Goal: Information Seeking & Learning: Find specific page/section

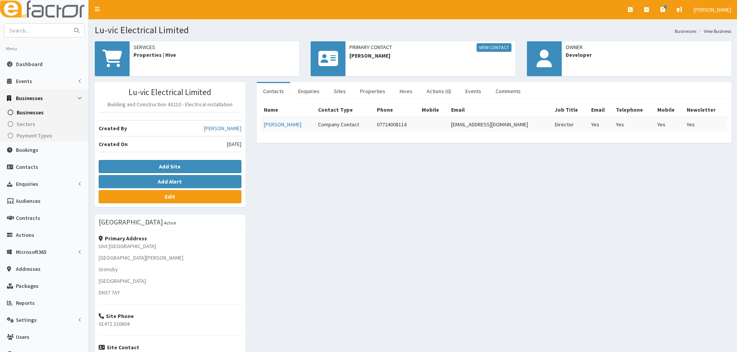
drag, startPoint x: 41, startPoint y: 22, endPoint x: 39, endPoint y: 29, distance: 6.9
click at [41, 22] on aside "Menu Dashboard Events Events Apps" at bounding box center [44, 227] width 89 height 455
click at [39, 29] on input "text" at bounding box center [36, 31] width 65 height 14
type input "gareth stir"
click at [69, 24] on button "submit" at bounding box center [76, 31] width 15 height 14
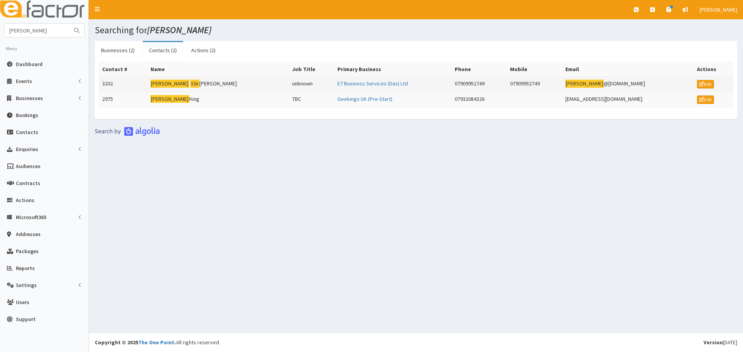
click at [185, 82] on td "[PERSON_NAME] [PERSON_NAME]" at bounding box center [218, 84] width 142 height 15
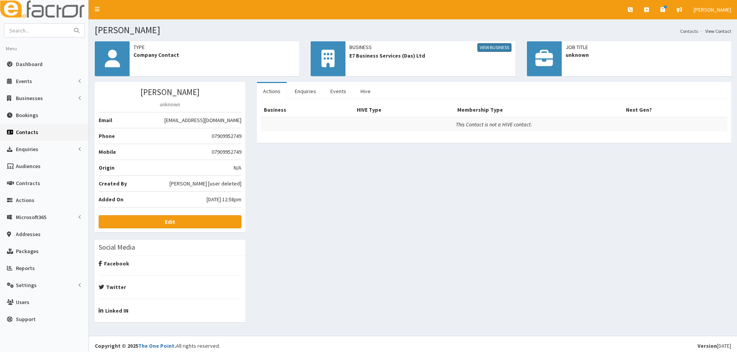
click at [493, 47] on link "View Business" at bounding box center [494, 47] width 34 height 9
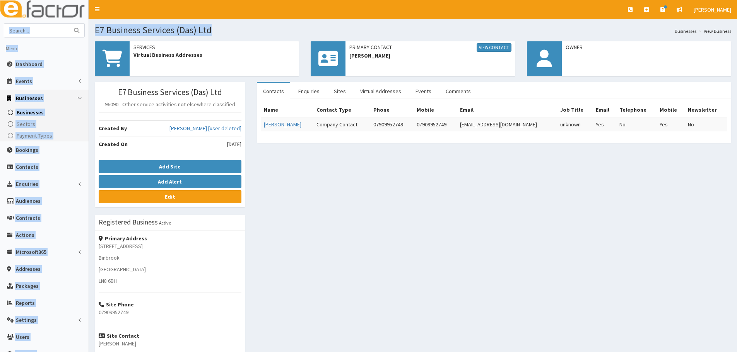
drag, startPoint x: 228, startPoint y: 27, endPoint x: 87, endPoint y: 33, distance: 141.0
click at [87, 33] on div "E Toggle navigation Quick Create Create Business Create Booking Create Contact" at bounding box center [368, 221] width 737 height 443
click at [221, 24] on section "E7 Business Services (Das) Ltd Businesses View Business" at bounding box center [413, 27] width 648 height 16
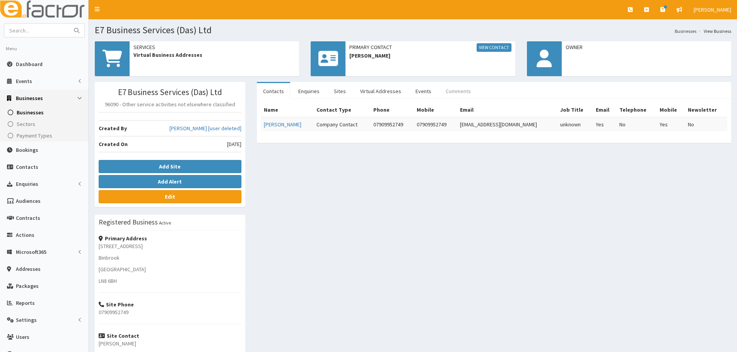
click at [453, 92] on link "Comments" at bounding box center [458, 91] width 38 height 16
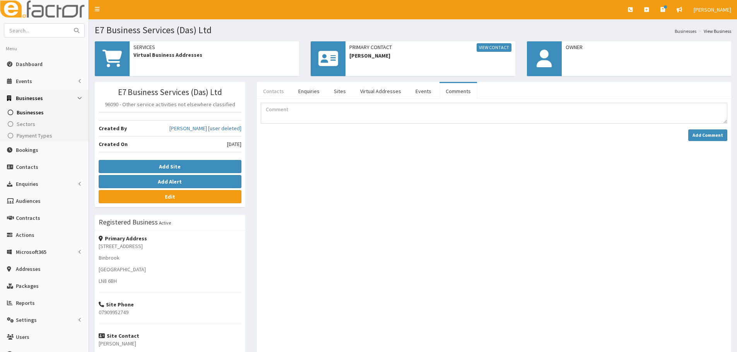
click at [270, 92] on link "Contacts" at bounding box center [273, 91] width 33 height 16
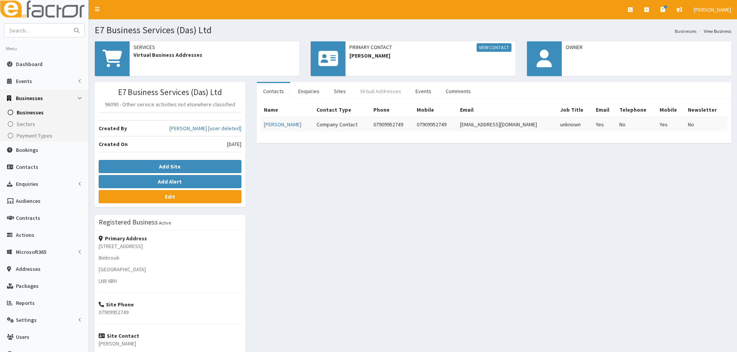
click at [383, 94] on link "Virtual Addresses" at bounding box center [380, 91] width 53 height 16
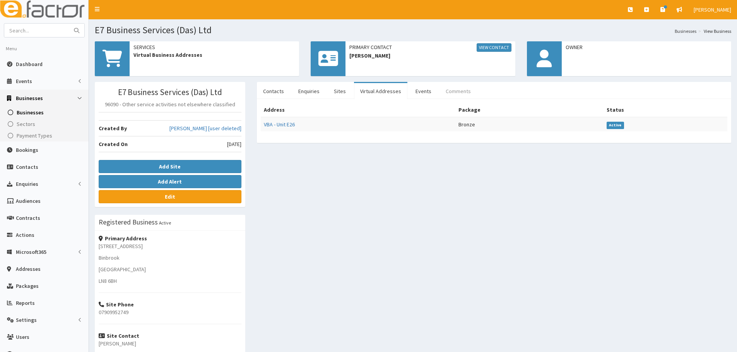
click at [443, 89] on link "Comments" at bounding box center [458, 91] width 38 height 16
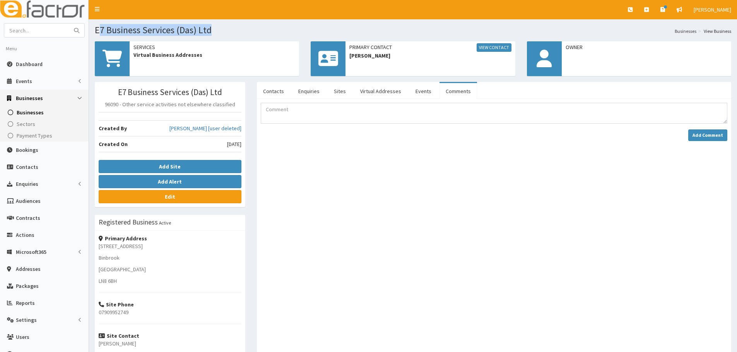
drag, startPoint x: 216, startPoint y: 33, endPoint x: 127, endPoint y: 27, distance: 89.6
click at [99, 26] on h1 "E7 Business Services (Das) Ltd" at bounding box center [413, 30] width 636 height 10
click at [188, 22] on section "E7 Business Services (Das) Ltd Businesses View Business" at bounding box center [413, 27] width 648 height 16
drag, startPoint x: 175, startPoint y: 27, endPoint x: 130, endPoint y: 31, distance: 45.8
click at [90, 31] on section "E7 Business Services (Das) Ltd Businesses View Business" at bounding box center [413, 27] width 648 height 16
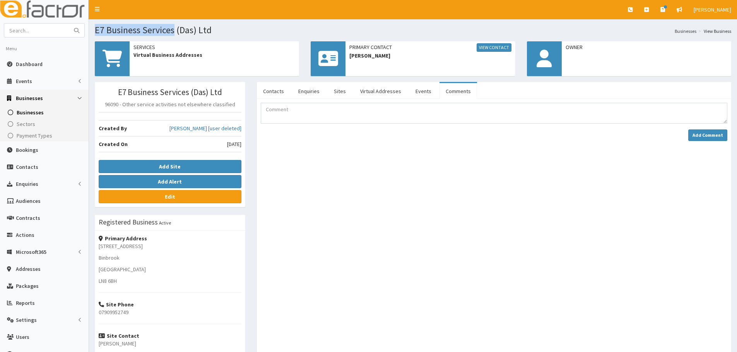
copy h1 "E7 Business Services"
paste input "Lindsay copley"
type input "Lindsay copley"
click at [69, 24] on button "submit" at bounding box center [76, 31] width 15 height 14
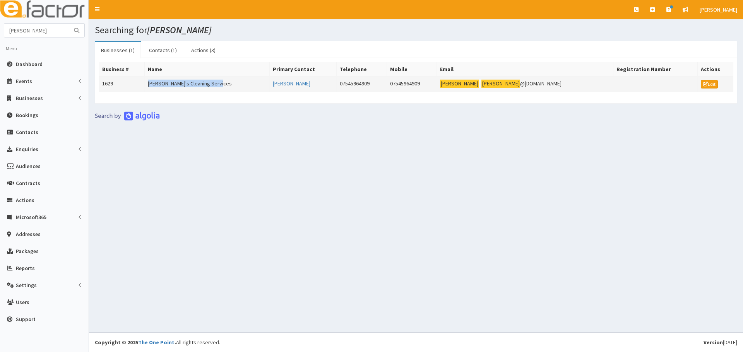
drag, startPoint x: 236, startPoint y: 87, endPoint x: 147, endPoint y: 89, distance: 88.6
click at [147, 89] on tr "1629 [PERSON_NAME]'s Cleaning Services [PERSON_NAME] 07545964909 07545964909 [P…" at bounding box center [416, 84] width 634 height 15
drag, startPoint x: 567, startPoint y: 84, endPoint x: 145, endPoint y: 92, distance: 422.5
click at [145, 92] on tr "1629 [PERSON_NAME]'s Cleaning Services [PERSON_NAME] 07545964909 07545964909 [P…" at bounding box center [416, 84] width 634 height 15
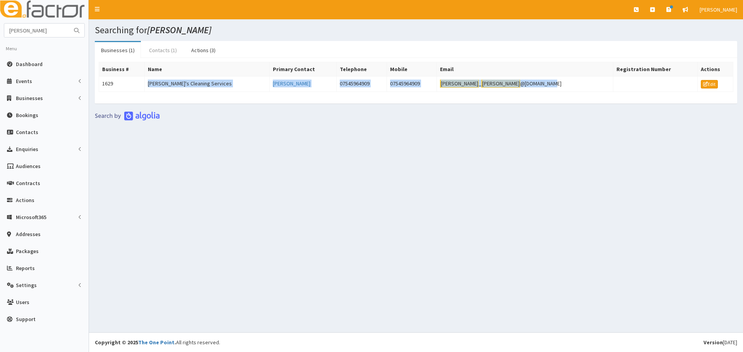
click at [145, 49] on link "Contacts (1)" at bounding box center [163, 50] width 40 height 16
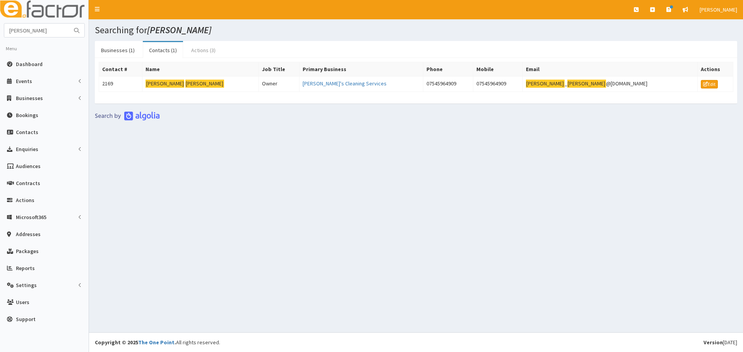
click at [203, 48] on link "Actions (3)" at bounding box center [203, 50] width 37 height 16
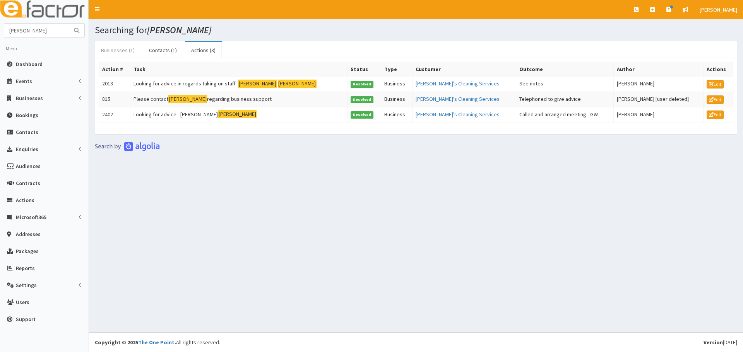
click at [116, 48] on link "Businesses (1)" at bounding box center [118, 50] width 46 height 16
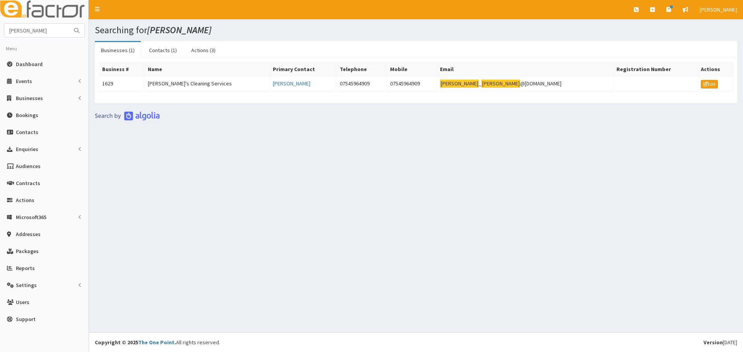
click at [269, 102] on div "Business # Name Primary Contact Telephone Mobile Email Registration Number Acti…" at bounding box center [416, 81] width 642 height 46
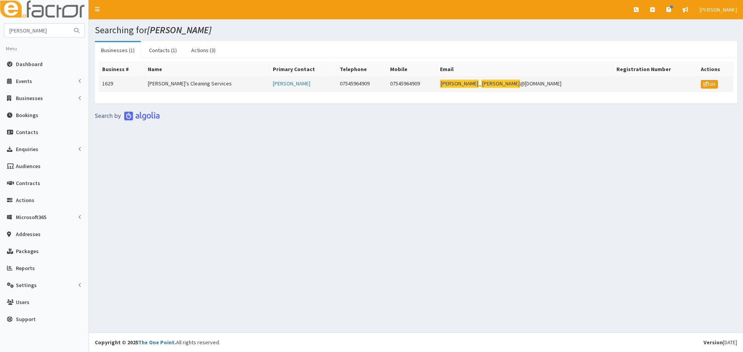
click at [178, 86] on td "[PERSON_NAME]'s Cleaning Services" at bounding box center [207, 84] width 125 height 15
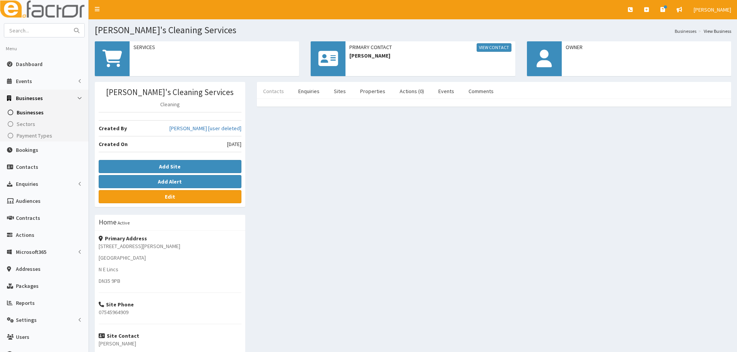
click at [283, 96] on link "Contacts" at bounding box center [273, 91] width 33 height 16
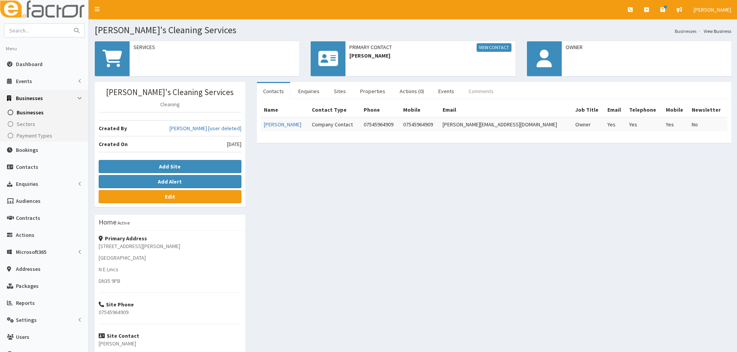
click at [474, 92] on link "Comments" at bounding box center [481, 91] width 38 height 16
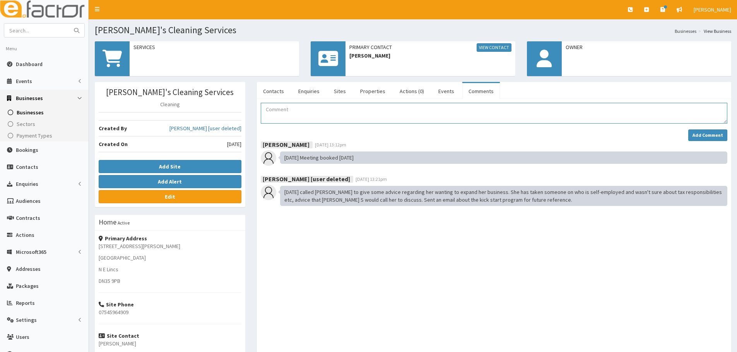
click at [317, 118] on textarea "Comment" at bounding box center [494, 113] width 467 height 21
type textarea "L"
click at [320, 109] on textarea "Comment" at bounding box center [494, 113] width 467 height 21
click at [390, 110] on textarea "Lindsey requested a call back. I tried to call her but" at bounding box center [494, 113] width 467 height 21
click at [558, 109] on textarea "Lindsey requested a call back. I tried to call her but no answer so I have left…" at bounding box center [494, 113] width 467 height 21
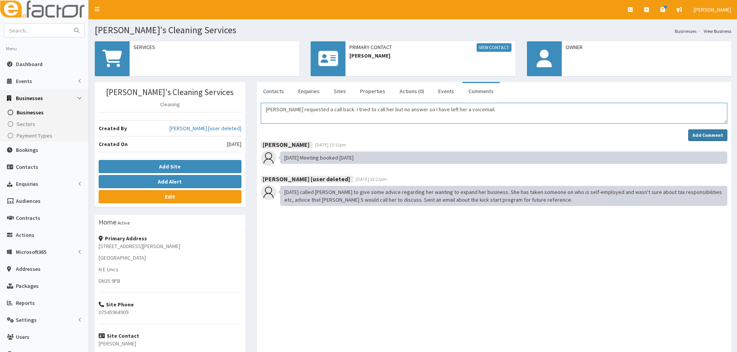
type textarea "Lindsey requested a call back. I tried to call her but no answer so I have left…"
click at [698, 131] on button "Add Comment" at bounding box center [707, 136] width 39 height 12
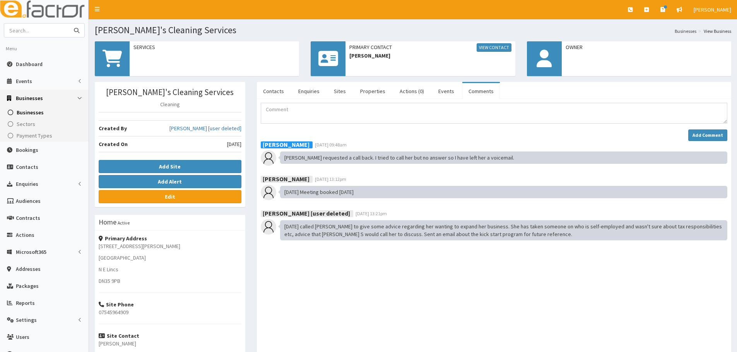
click at [36, 27] on input "text" at bounding box center [36, 31] width 65 height 14
paste input "Emma Claire Stott"
type input "Emma Claire Stott"
click at [69, 24] on button "submit" at bounding box center [76, 31] width 15 height 14
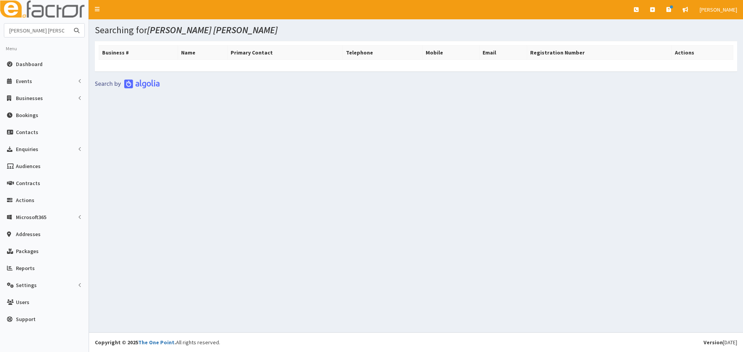
click at [62, 29] on input "[PERSON_NAME] [PERSON_NAME]" at bounding box center [36, 31] width 65 height 14
drag, startPoint x: 57, startPoint y: 34, endPoint x: 0, endPoint y: 33, distance: 56.9
click at [0, 33] on section "Emma Claire Stott Menu Dashboard Events Events" at bounding box center [44, 177] width 89 height 309
paste input "Jasmine Watson"
type input "Jasmine Watson"
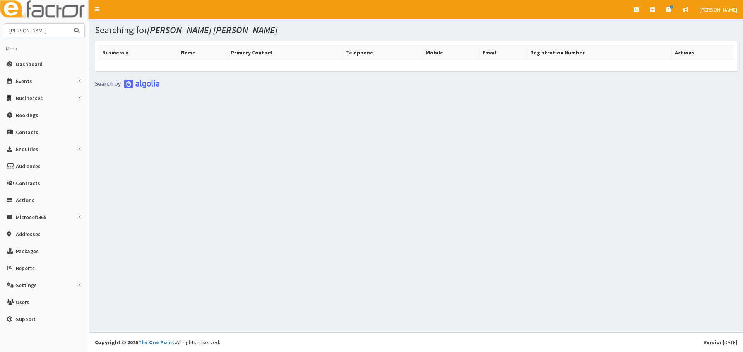
click at [69, 24] on button "submit" at bounding box center [76, 31] width 15 height 14
click at [33, 63] on span "Dashboard" at bounding box center [29, 64] width 27 height 7
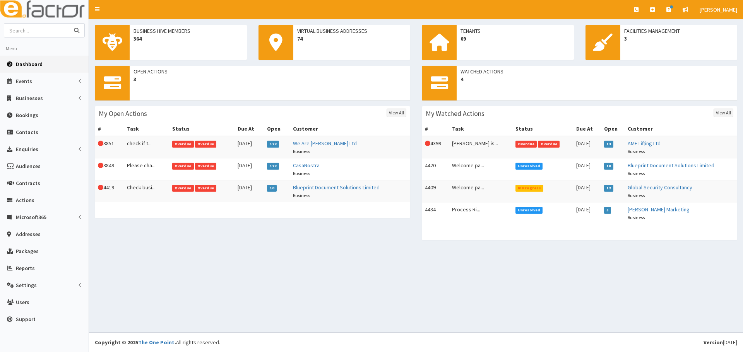
click at [51, 33] on input "text" at bounding box center [36, 31] width 65 height 14
click at [723, 113] on link "View All" at bounding box center [723, 113] width 20 height 9
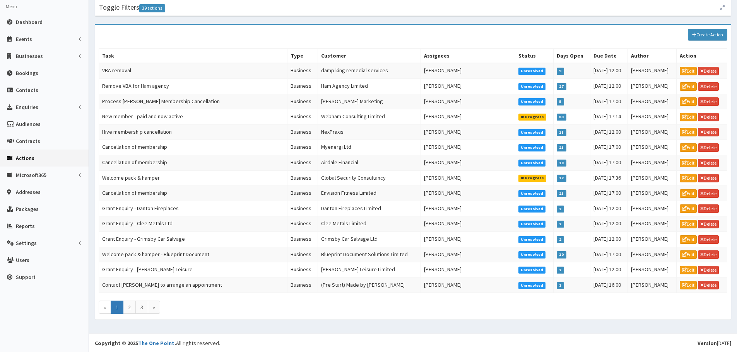
scroll to position [43, 0]
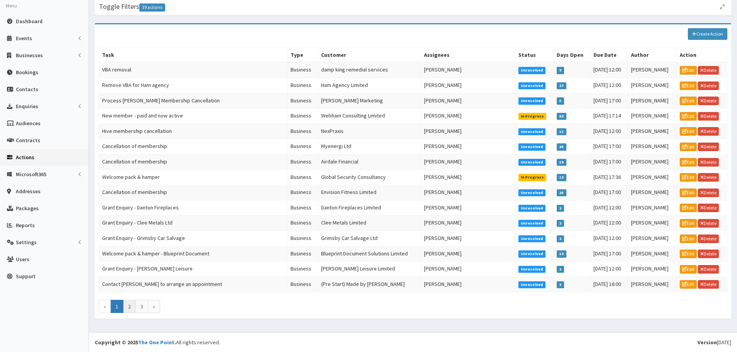
click at [129, 301] on link "2" at bounding box center [129, 306] width 13 height 13
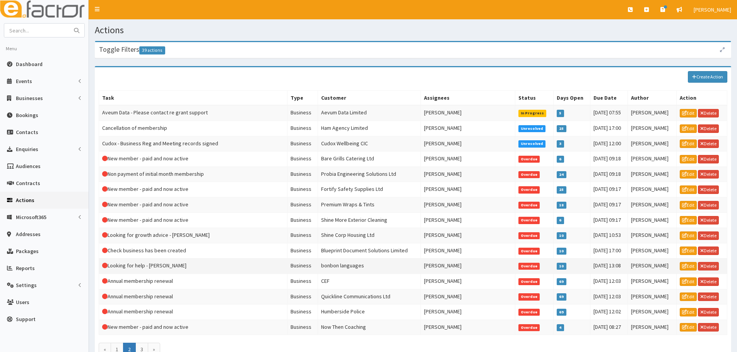
scroll to position [39, 0]
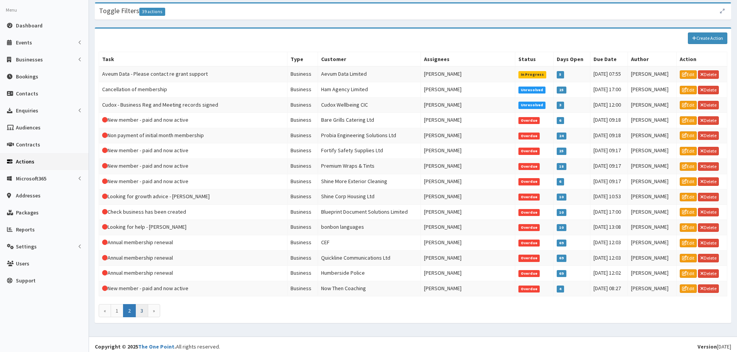
click at [139, 308] on link "3" at bounding box center [141, 310] width 13 height 13
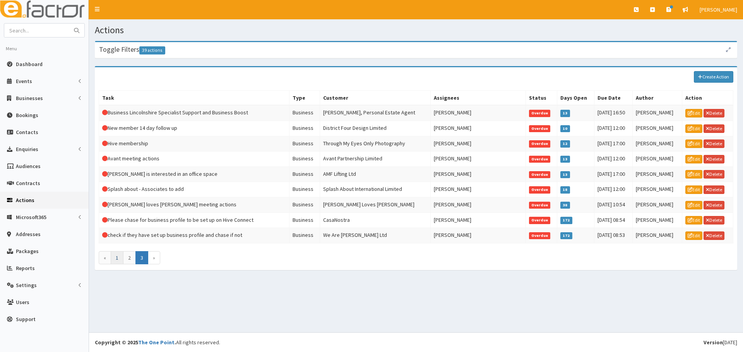
click at [112, 261] on link "1" at bounding box center [117, 257] width 13 height 13
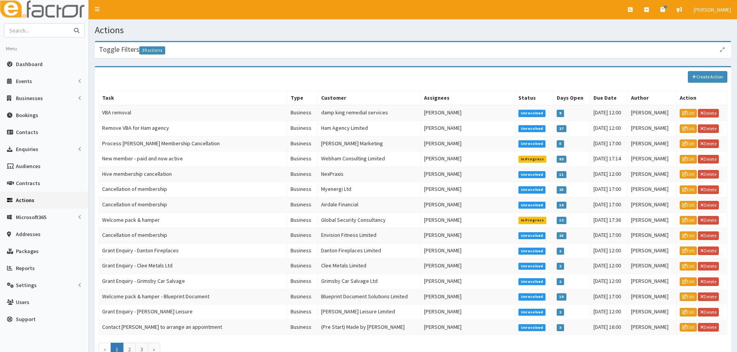
click at [39, 35] on input "text" at bounding box center [36, 31] width 65 height 14
type input "gina"
click at [69, 24] on button "submit" at bounding box center [76, 31] width 15 height 14
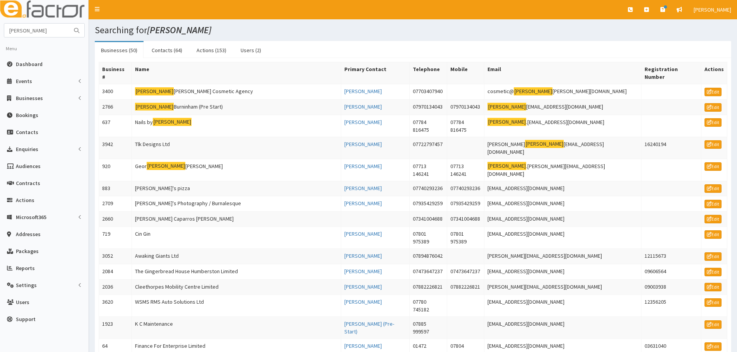
click at [160, 48] on link "Contacts (64)" at bounding box center [166, 50] width 43 height 16
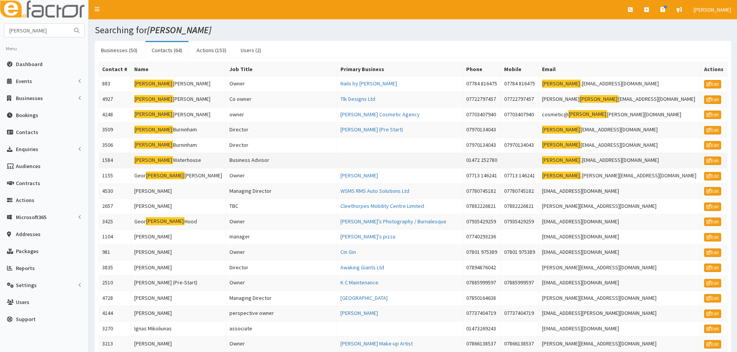
click at [146, 159] on mark "Gina" at bounding box center [153, 160] width 39 height 8
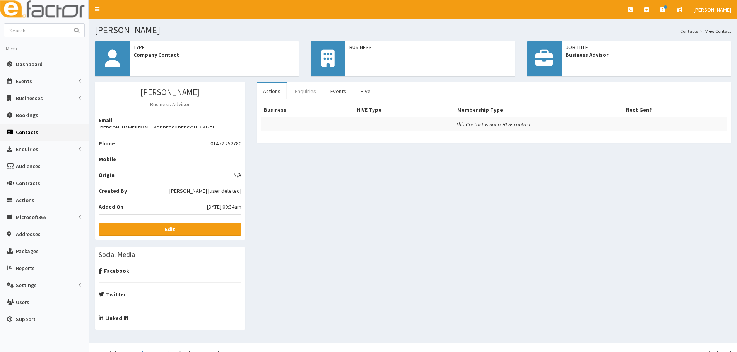
click at [289, 85] on link "Enquiries" at bounding box center [306, 91] width 34 height 16
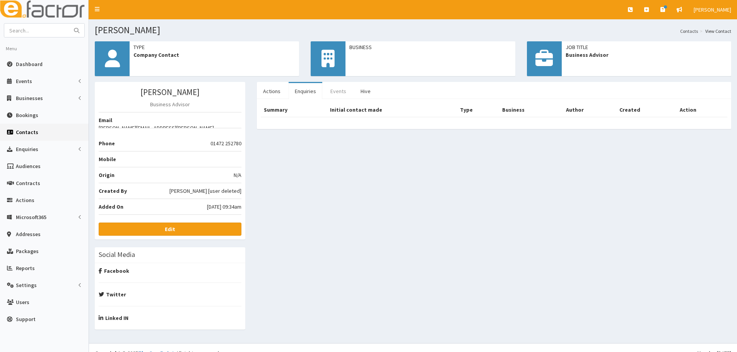
click at [325, 84] on link "Events" at bounding box center [338, 91] width 28 height 16
click at [385, 85] on ul "Actions Enquiries Events Hive" at bounding box center [494, 90] width 474 height 17
click at [274, 89] on link "Actions" at bounding box center [272, 91] width 30 height 16
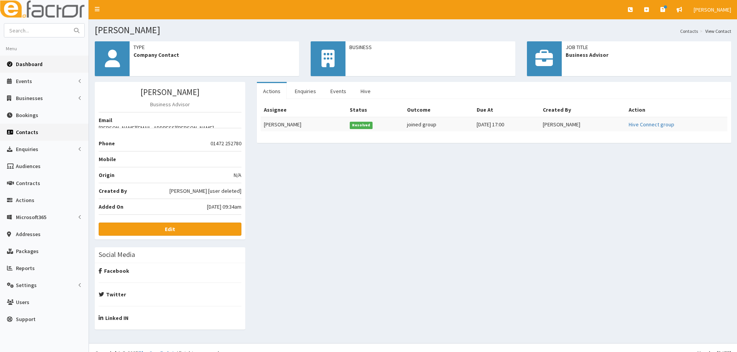
click at [33, 64] on span "Dashboard" at bounding box center [29, 64] width 27 height 7
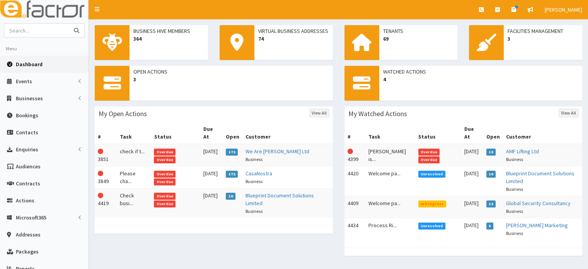
click at [42, 29] on input "text" at bounding box center [36, 31] width 65 height 14
type input "[PERSON_NAME]"
click at [69, 24] on button "submit" at bounding box center [76, 31] width 15 height 14
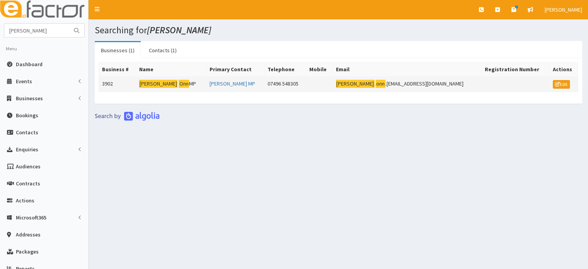
click at [134, 84] on td "3902" at bounding box center [117, 84] width 37 height 15
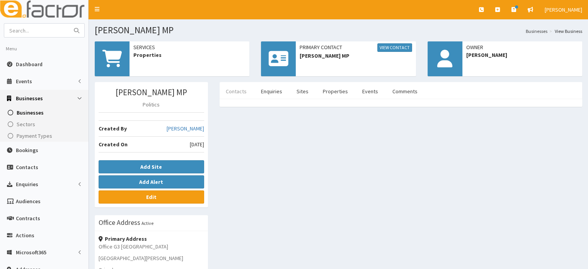
click at [242, 94] on link "Contacts" at bounding box center [236, 91] width 33 height 16
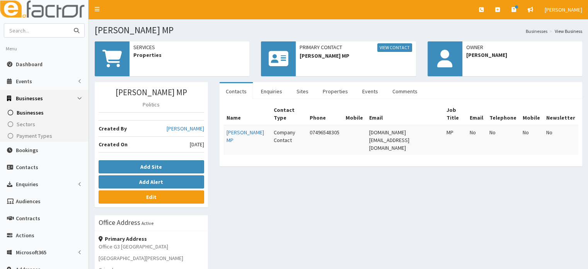
click at [41, 26] on input "text" at bounding box center [36, 31] width 65 height 14
type input "Jacks glass"
click at [69, 24] on button "submit" at bounding box center [76, 31] width 15 height 14
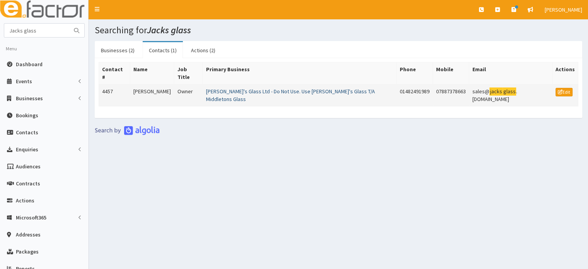
click at [241, 88] on link "[PERSON_NAME]'s Glass Ltd - Do Not Use. Use [PERSON_NAME]'s Glass T/A Middleton…" at bounding box center [290, 95] width 169 height 15
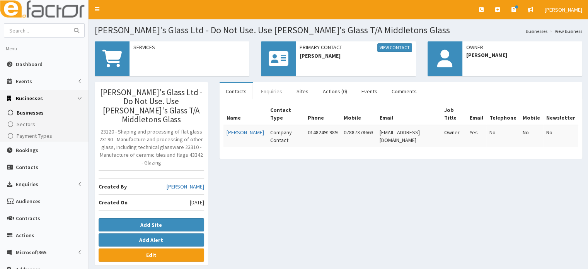
click at [259, 94] on link "Enquiries" at bounding box center [272, 91] width 34 height 16
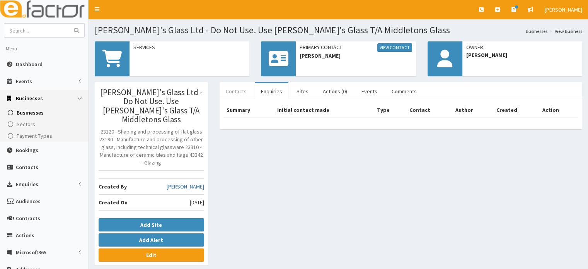
click at [245, 93] on link "Contacts" at bounding box center [236, 91] width 33 height 16
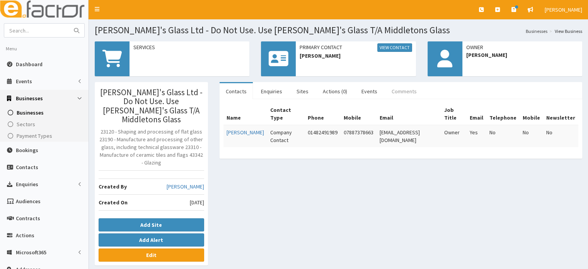
click at [409, 92] on link "Comments" at bounding box center [405, 91] width 38 height 16
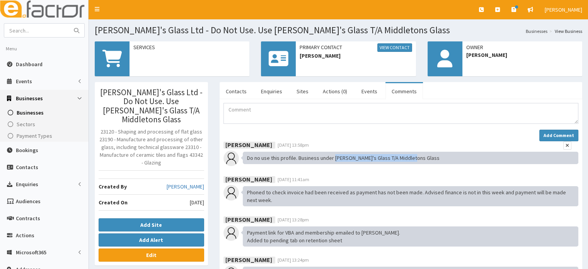
drag, startPoint x: 415, startPoint y: 158, endPoint x: 333, endPoint y: 161, distance: 81.7
click at [333, 161] on div "Do no use this profile. Business under Jack's Glass T/A Middletons Glass" at bounding box center [411, 158] width 336 height 12
copy div "Jack's Glass T/A Middletons Glass"
click at [23, 26] on input "text" at bounding box center [36, 31] width 65 height 14
paste input "[PERSON_NAME]'s Glass T/A Middletons Glass"
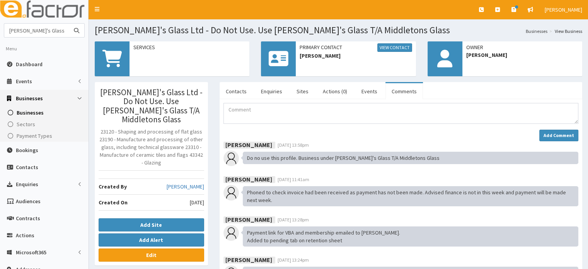
scroll to position [0, 19]
type input "[PERSON_NAME]'s Glass T/A Middletons Glass"
click at [69, 24] on button "submit" at bounding box center [76, 31] width 15 height 14
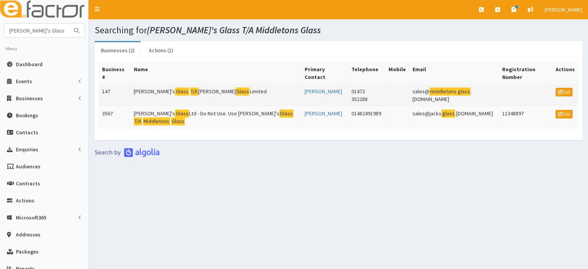
click at [175, 87] on mark "Glass" at bounding box center [182, 91] width 14 height 8
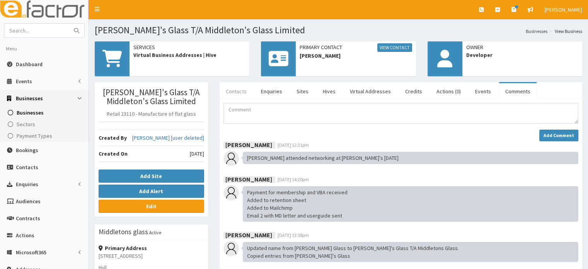
click at [231, 94] on link "Contacts" at bounding box center [236, 91] width 33 height 16
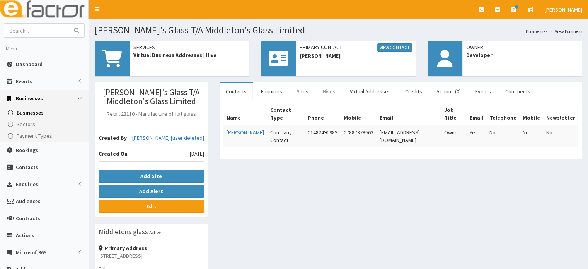
click at [331, 96] on link "Hives" at bounding box center [329, 91] width 25 height 16
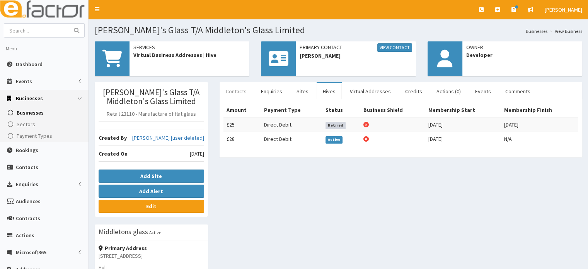
click at [236, 91] on link "Contacts" at bounding box center [236, 91] width 33 height 16
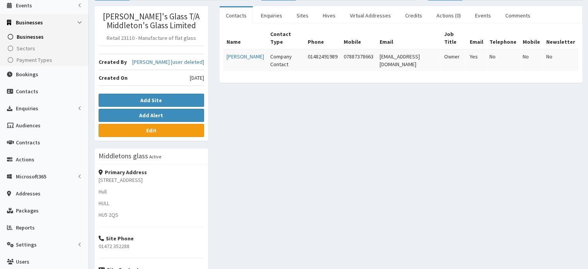
scroll to position [77, 0]
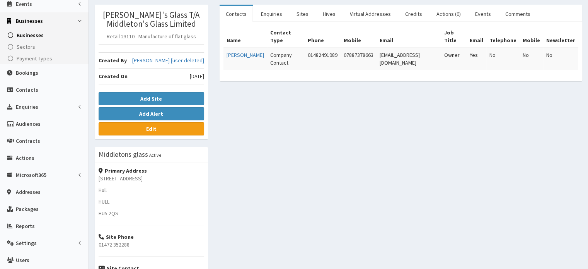
drag, startPoint x: 152, startPoint y: 177, endPoint x: 105, endPoint y: 179, distance: 46.9
click at [99, 179] on p "41-43 Princess Road" at bounding box center [152, 178] width 106 height 8
copy p "41-43 Princess Road"
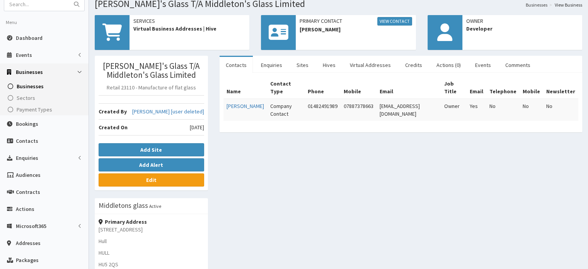
scroll to position [0, 0]
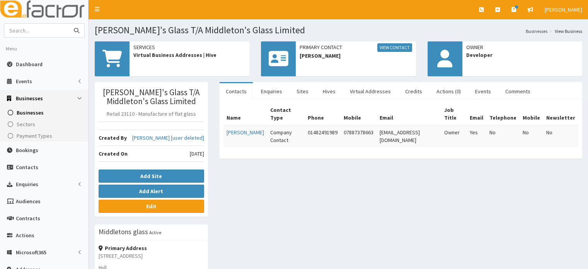
click at [58, 29] on input "text" at bounding box center [36, 31] width 65 height 14
type input "glass"
click at [69, 24] on button "submit" at bounding box center [76, 31] width 15 height 14
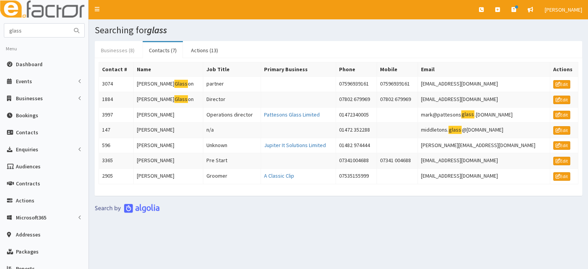
click at [116, 48] on link "Businesses (8)" at bounding box center [118, 50] width 46 height 16
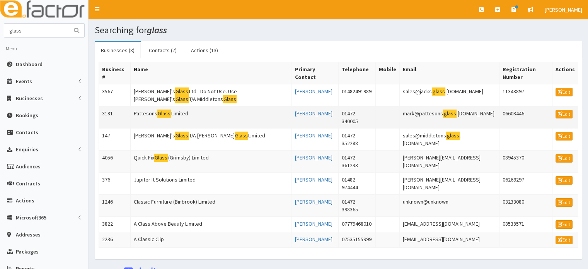
click at [159, 109] on mark "Glass" at bounding box center [164, 113] width 14 height 8
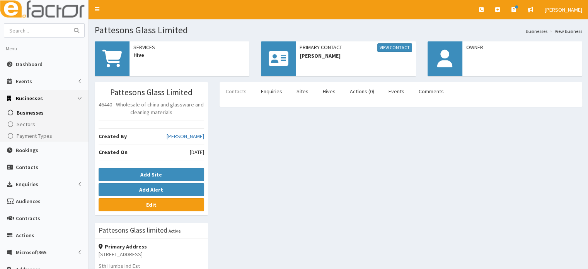
click at [245, 85] on link "Contacts" at bounding box center [236, 91] width 33 height 16
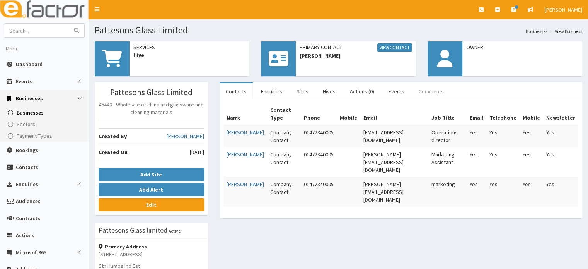
click at [418, 91] on link "Comments" at bounding box center [432, 91] width 38 height 16
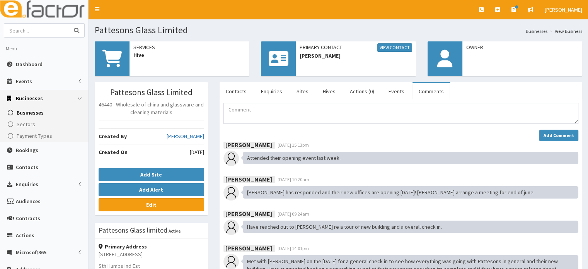
click at [29, 32] on input "text" at bounding box center [36, 31] width 65 height 14
type input "jack"
click at [69, 24] on button "submit" at bounding box center [76, 31] width 15 height 14
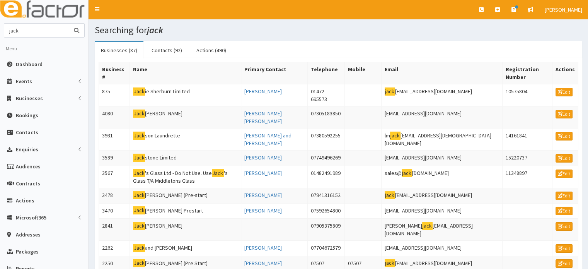
click at [36, 31] on input "jack" at bounding box center [36, 31] width 65 height 14
type input "jacks glass"
click at [69, 24] on button "submit" at bounding box center [76, 31] width 15 height 14
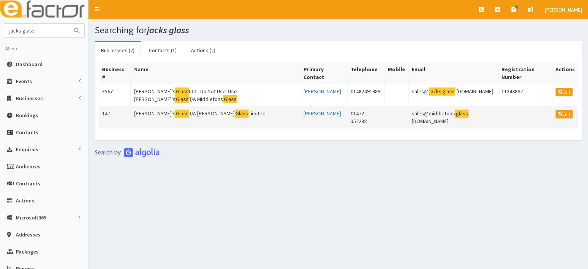
click at [189, 106] on td "Jack's Glass T/A Middleton's Glass Limited" at bounding box center [215, 117] width 169 height 22
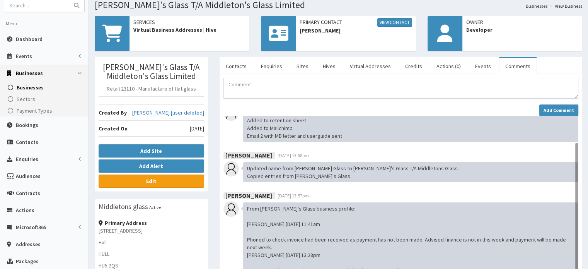
scroll to position [39, 0]
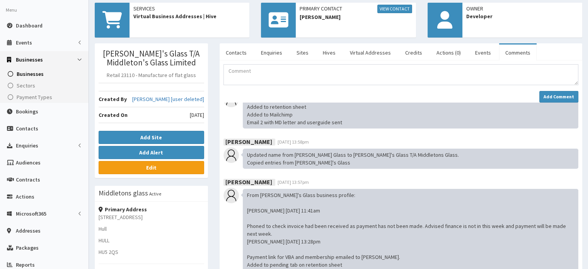
drag, startPoint x: 160, startPoint y: 215, endPoint x: 97, endPoint y: 213, distance: 63.1
click at [97, 213] on div "Primary Address 41-43 Princess Road Hull HULL HU5 2QS Site Phone 01472 352288 S…" at bounding box center [151, 270] width 113 height 136
click at [147, 219] on p "41-43 Princess Road" at bounding box center [152, 217] width 106 height 8
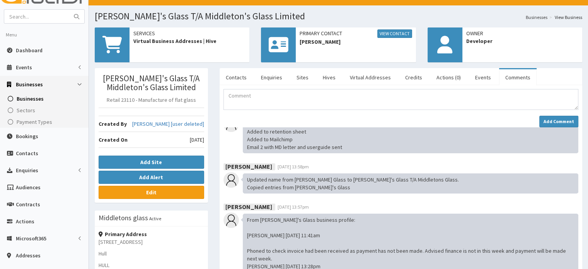
scroll to position [0, 0]
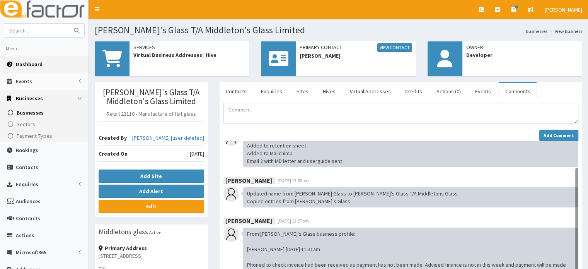
click at [43, 60] on link "Dashboard" at bounding box center [44, 64] width 89 height 17
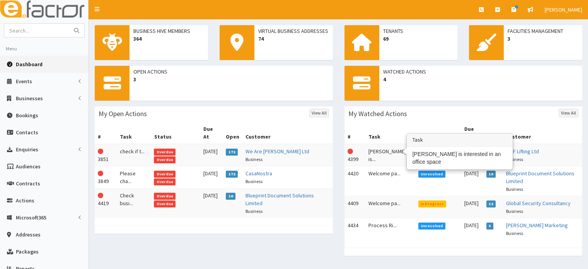
click at [380, 144] on td "[PERSON_NAME] is..." at bounding box center [391, 155] width 50 height 22
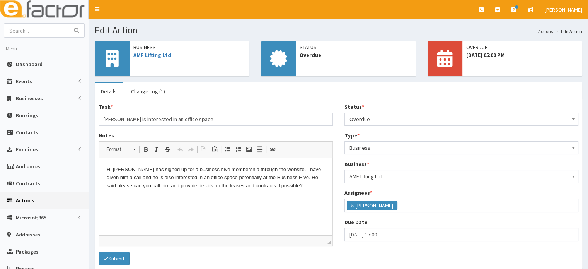
click at [221, 197] on html "Hi [PERSON_NAME] has signed up for a business hive membership through the websi…" at bounding box center [216, 177] width 234 height 39
click at [31, 65] on span "Dashboard" at bounding box center [29, 64] width 27 height 7
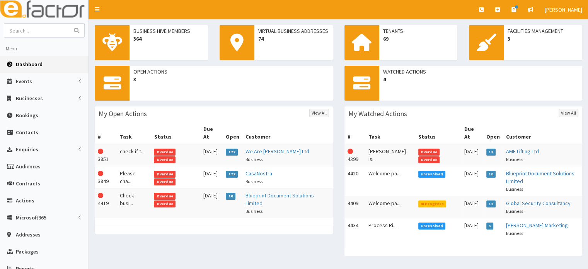
click at [29, 64] on span "Dashboard" at bounding box center [29, 64] width 27 height 7
click at [25, 19] on img at bounding box center [44, 9] width 89 height 19
click at [56, 21] on aside "Menu Dashboard Events Events Apps" at bounding box center [44, 172] width 89 height 344
click at [56, 30] on input "text" at bounding box center [36, 31] width 65 height 14
type input "Total cladding"
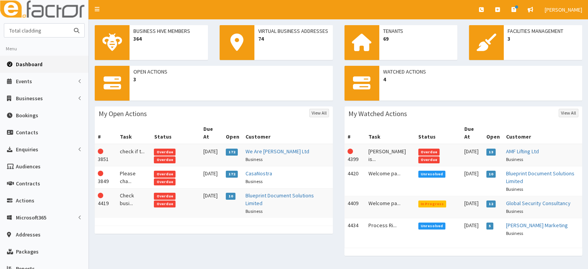
click at [69, 24] on button "submit" at bounding box center [76, 31] width 15 height 14
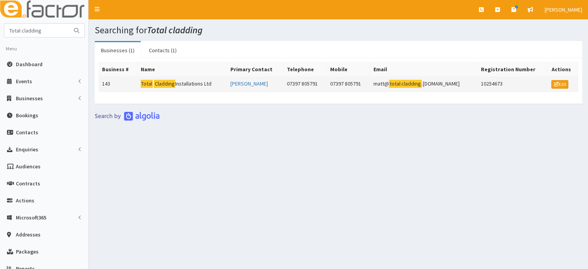
click at [158, 81] on mark "Cladding" at bounding box center [164, 84] width 21 height 8
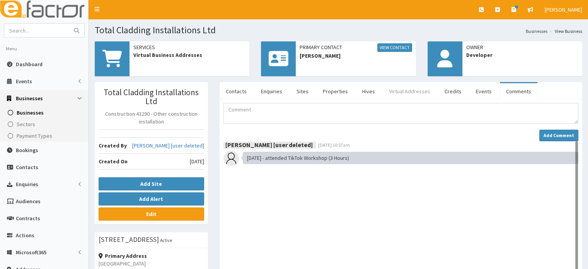
click at [406, 91] on link "Virtual Addresses" at bounding box center [409, 91] width 53 height 16
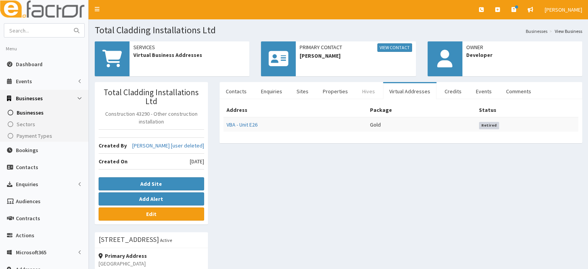
click at [362, 89] on link "Hives" at bounding box center [368, 91] width 25 height 16
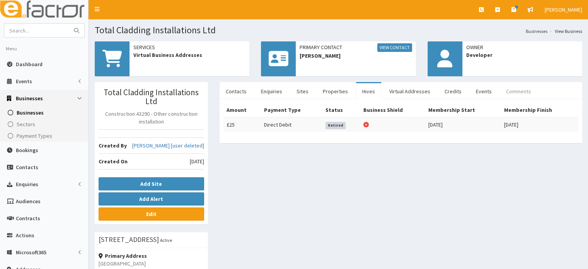
click at [511, 83] on link "Comments" at bounding box center [519, 91] width 38 height 16
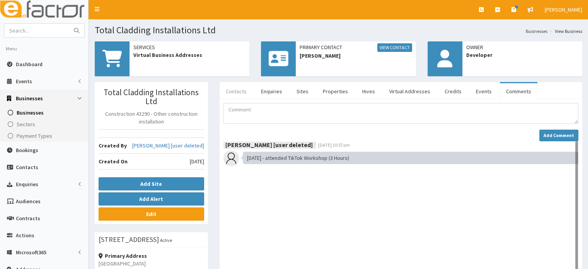
click at [233, 91] on link "Contacts" at bounding box center [236, 91] width 33 height 16
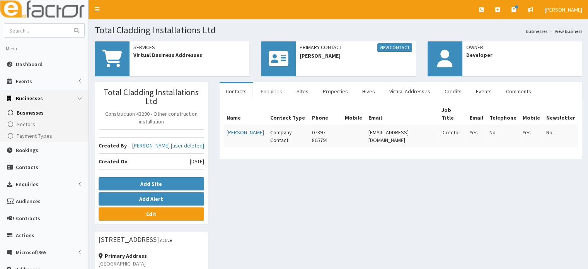
click at [257, 94] on link "Enquiries" at bounding box center [272, 91] width 34 height 16
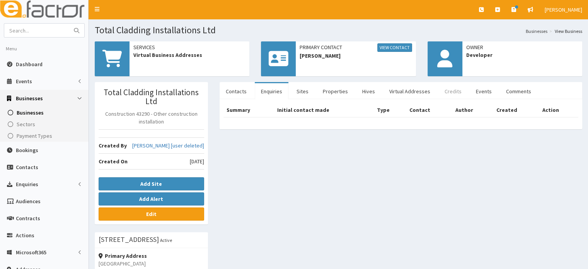
click at [447, 91] on link "Credits" at bounding box center [453, 91] width 29 height 16
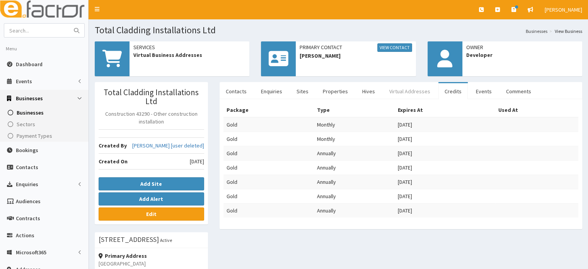
drag, startPoint x: 414, startPoint y: 83, endPoint x: 412, endPoint y: 88, distance: 4.9
click at [413, 84] on link "Virtual Addresses" at bounding box center [409, 91] width 53 height 16
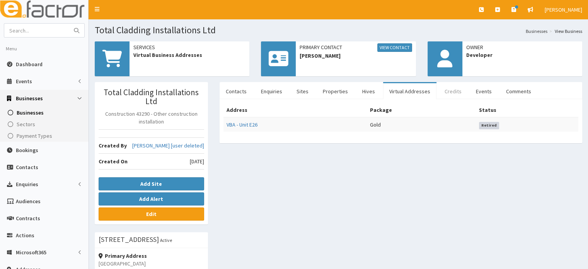
click at [460, 91] on link "Credits" at bounding box center [453, 91] width 29 height 16
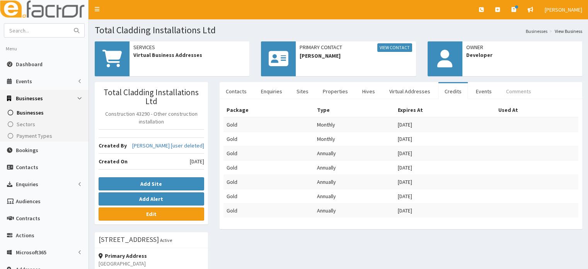
click at [518, 84] on link "Comments" at bounding box center [519, 91] width 38 height 16
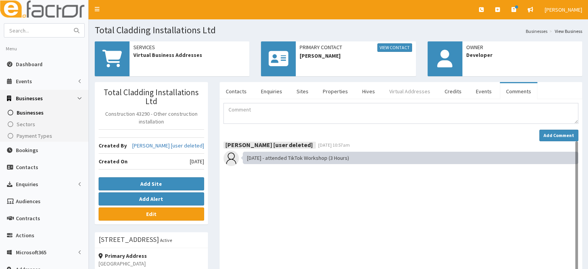
click at [396, 89] on link "Virtual Addresses" at bounding box center [409, 91] width 53 height 16
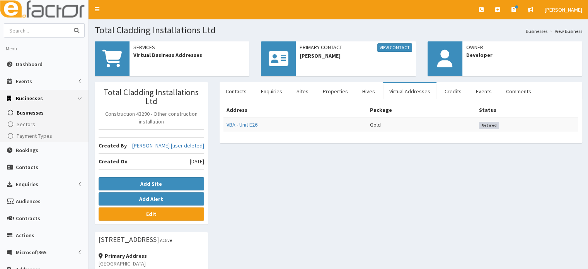
click at [47, 31] on input "text" at bounding box center [36, 31] width 65 height 14
type input "NTIONAL EVENT SUPPORT"
click at [69, 24] on button "submit" at bounding box center [76, 31] width 15 height 14
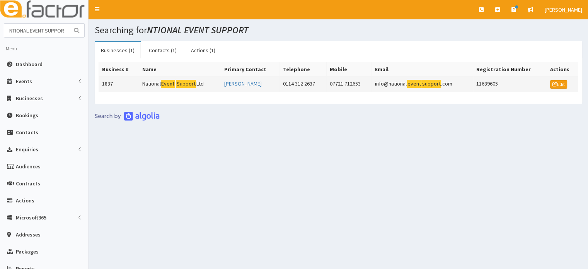
click at [132, 88] on td "1837" at bounding box center [119, 84] width 40 height 15
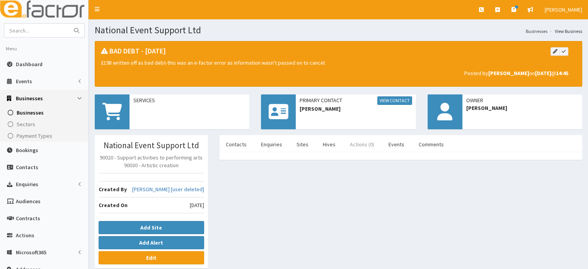
click at [359, 144] on link "Actions (0)" at bounding box center [362, 144] width 37 height 16
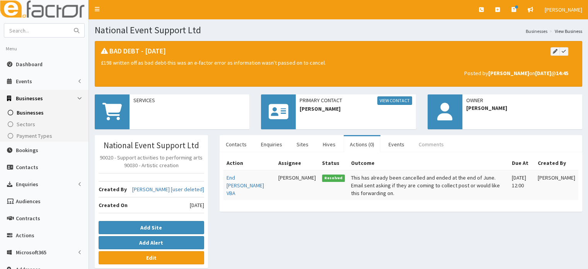
click at [416, 146] on link "Comments" at bounding box center [432, 144] width 38 height 16
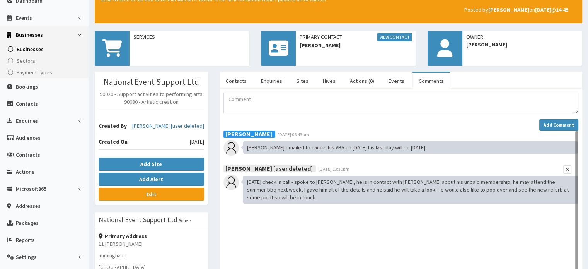
scroll to position [77, 0]
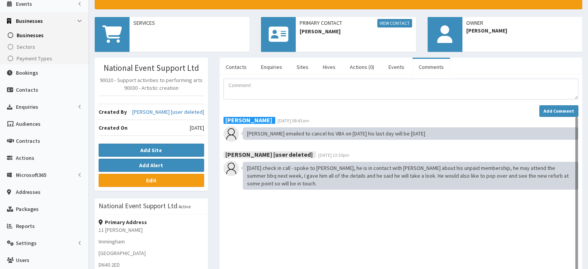
click at [289, 142] on div "Jessica Carrington 03rd Jul 2024 08:43am Ashley emailed to cancel his VBA on 26…" at bounding box center [401, 259] width 355 height 284
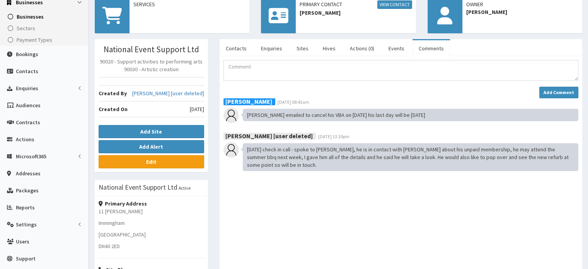
scroll to position [116, 0]
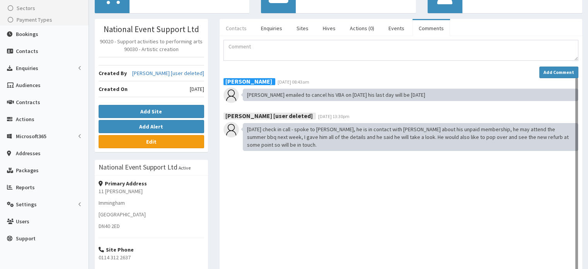
click at [234, 23] on link "Contacts" at bounding box center [236, 28] width 33 height 16
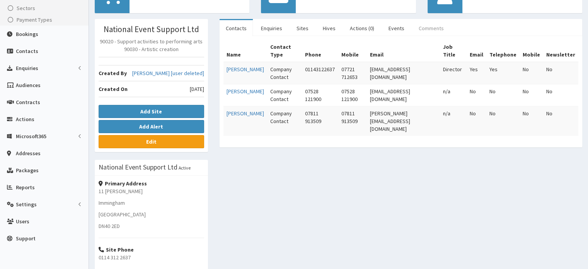
click at [423, 26] on link "Comments" at bounding box center [432, 28] width 38 height 16
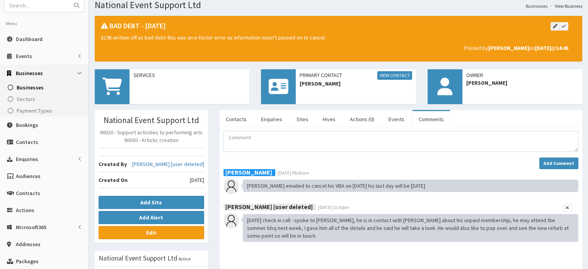
scroll to position [77, 0]
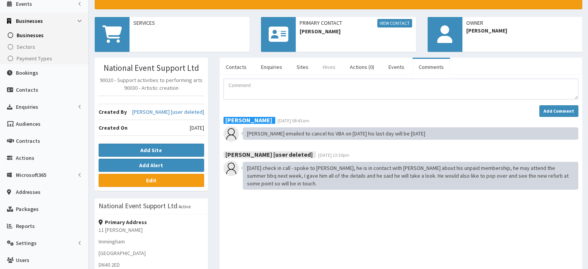
click at [328, 67] on link "Hives" at bounding box center [329, 67] width 25 height 16
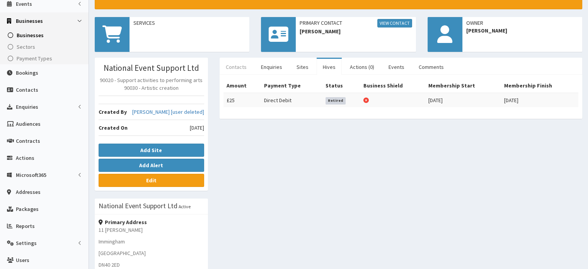
click at [247, 69] on link "Contacts" at bounding box center [236, 67] width 33 height 16
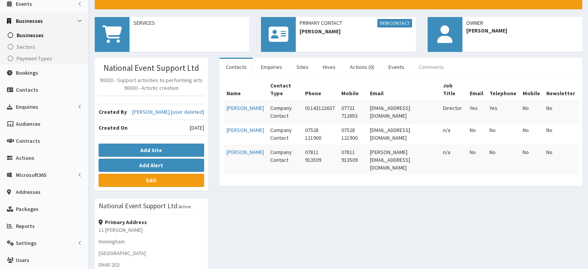
click at [426, 67] on link "Comments" at bounding box center [432, 67] width 38 height 16
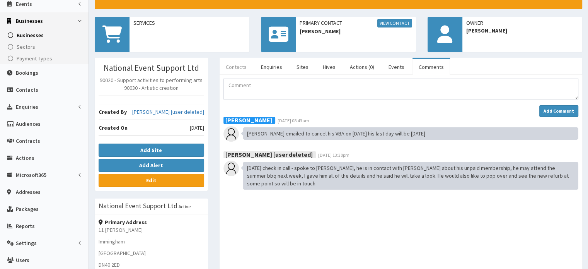
click at [241, 72] on link "Contacts" at bounding box center [236, 67] width 33 height 16
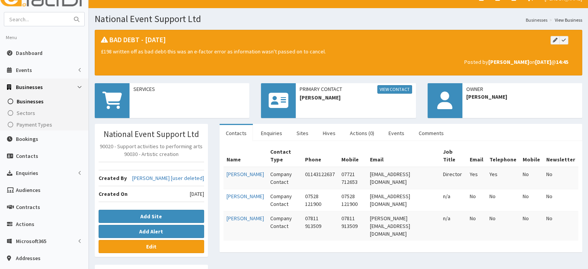
scroll to position [0, 0]
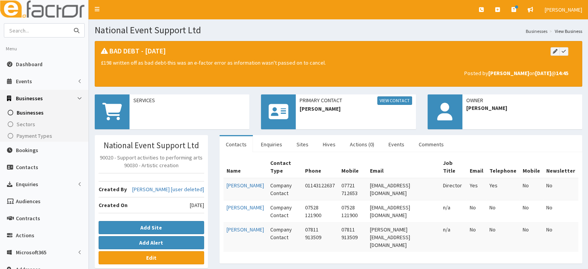
click at [21, 31] on input "text" at bounding box center [36, 31] width 65 height 14
type input "e-lec"
click at [69, 24] on button "submit" at bounding box center [76, 31] width 15 height 14
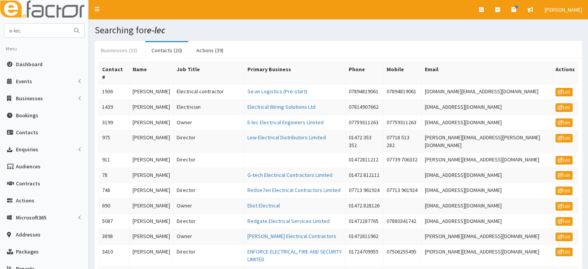
click at [115, 53] on link "Businesses (33)" at bounding box center [119, 50] width 49 height 16
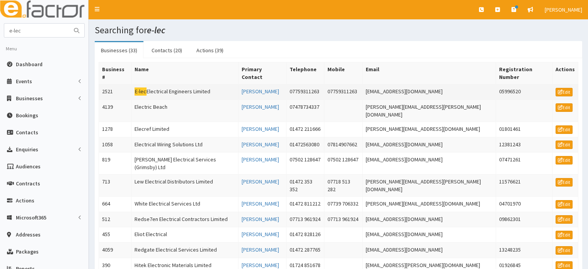
click at [206, 84] on td "E-lec Electrical Engineers Limited" at bounding box center [185, 91] width 108 height 15
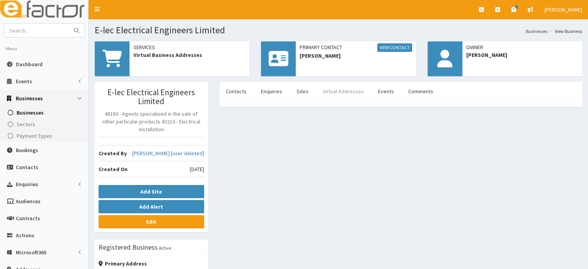
click at [336, 86] on link "Virtual Addresses" at bounding box center [343, 91] width 53 height 16
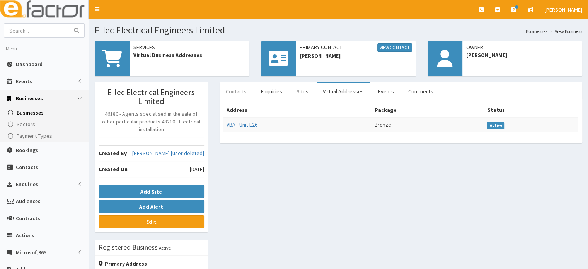
click at [244, 91] on link "Contacts" at bounding box center [236, 91] width 33 height 16
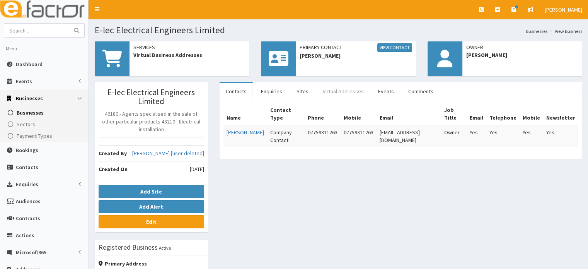
click at [342, 92] on link "Virtual Addresses" at bounding box center [343, 91] width 53 height 16
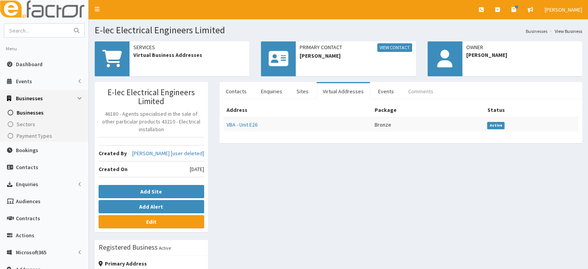
click at [404, 94] on link "Comments" at bounding box center [421, 91] width 38 height 16
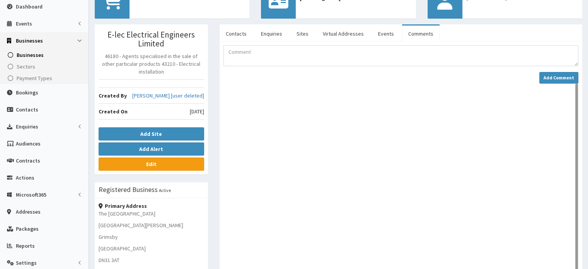
scroll to position [39, 0]
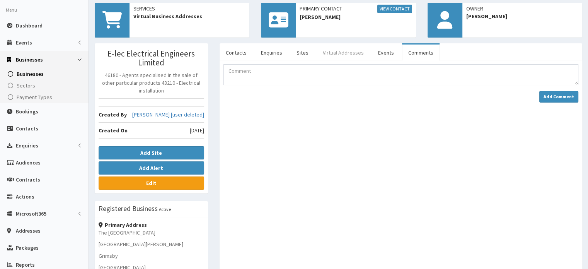
click at [348, 48] on link "Virtual Addresses" at bounding box center [343, 52] width 53 height 16
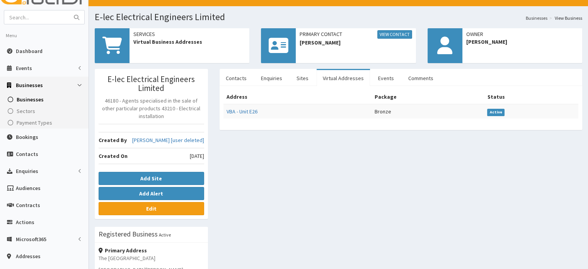
scroll to position [0, 0]
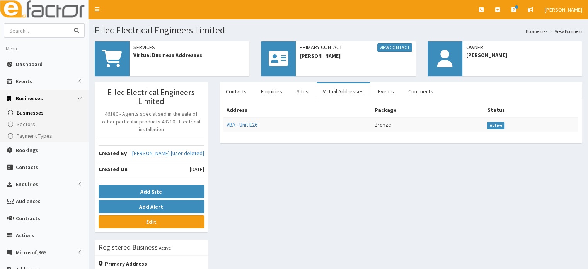
click at [52, 29] on input "text" at bounding box center [36, 31] width 65 height 14
type input "[PERSON_NAME]"
click at [69, 24] on button "submit" at bounding box center [76, 31] width 15 height 14
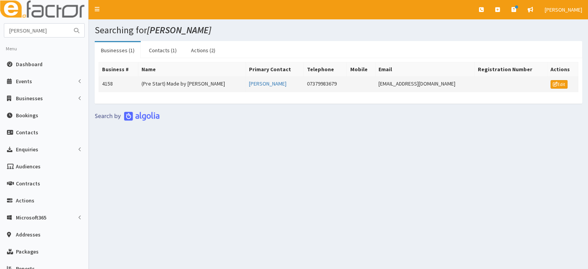
click at [206, 88] on td "(Pre Start) Made by [PERSON_NAME]" at bounding box center [192, 84] width 107 height 15
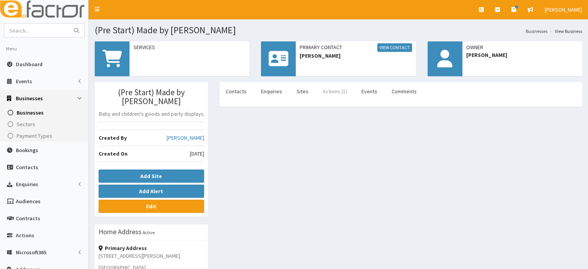
click at [330, 94] on link "Actions (1)" at bounding box center [335, 91] width 37 height 16
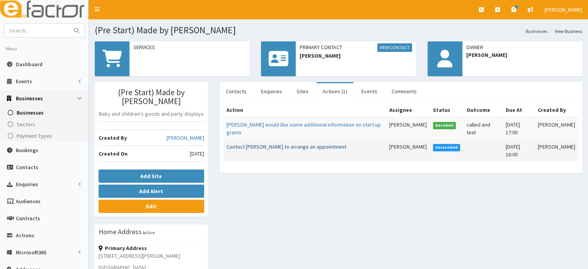
click at [310, 146] on link "Contact Miriam to arrange an appointment" at bounding box center [287, 146] width 120 height 7
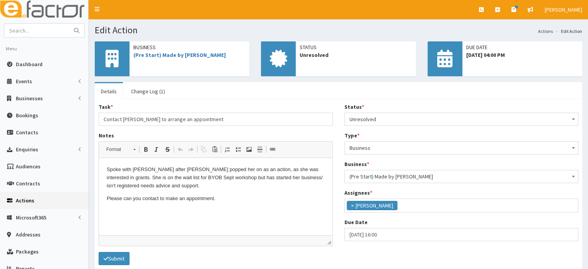
scroll to position [39, 0]
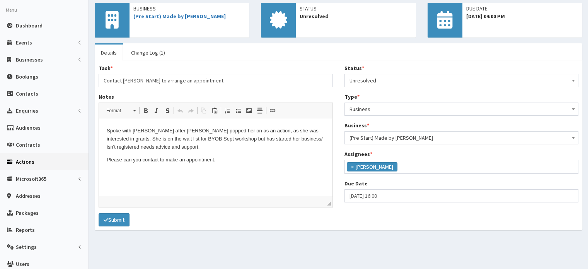
click at [307, 172] on html "Spoke with [PERSON_NAME] after [PERSON_NAME] popped her on as an action, as she…" at bounding box center [216, 145] width 234 height 53
click at [373, 195] on input "[DATE] 16:00" at bounding box center [462, 195] width 234 height 13
select select "16"
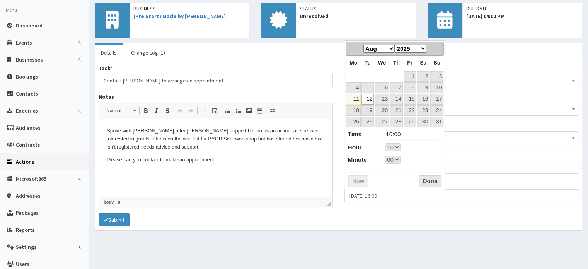
click at [303, 171] on html "Spoke with Miriam after Jess popped her on as an action, as she was interested …" at bounding box center [216, 145] width 234 height 53
click at [245, 171] on html "Spoke with Miriam after Jess popped her on as an action, as she was interested …" at bounding box center [216, 145] width 234 height 53
click at [198, 172] on html "Spoke with Miriam after Jess popped her on as an action, as she was interested …" at bounding box center [216, 145] width 234 height 53
click at [240, 172] on html "Spoke with Miriam after Jess popped her on as an action, as she was interested …" at bounding box center [216, 145] width 234 height 53
click at [219, 224] on form "Task * Contact Miriam to arrange an appointment Notes <p>Spoke with Miriam afte…" at bounding box center [339, 145] width 480 height 162
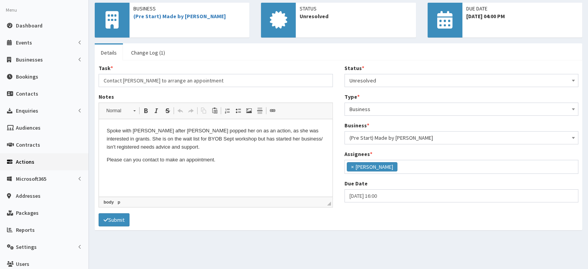
click at [226, 172] on html "Spoke with Miriam after Jess popped her on as an action, as she was interested …" at bounding box center [216, 145] width 234 height 53
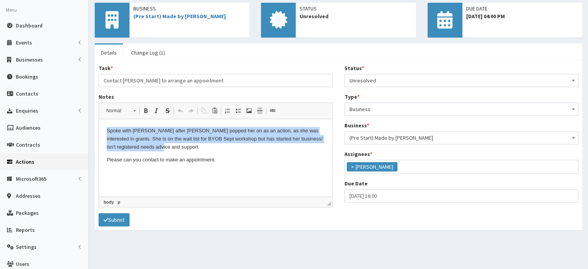
drag, startPoint x: 192, startPoint y: 149, endPoint x: 106, endPoint y: 129, distance: 88.6
click at [106, 129] on html "Spoke with Miriam after Jess popped her on as an action, as she was interested …" at bounding box center [216, 145] width 234 height 53
drag, startPoint x: 234, startPoint y: 169, endPoint x: 86, endPoint y: 126, distance: 154.8
click at [99, 126] on html "Spoke with Miriam after Jess popped her on as an action, as she was interested …" at bounding box center [216, 145] width 234 height 53
click at [175, 172] on html "Spoke with Miriam after Jess popped her on as an action, as she was interested …" at bounding box center [216, 145] width 234 height 53
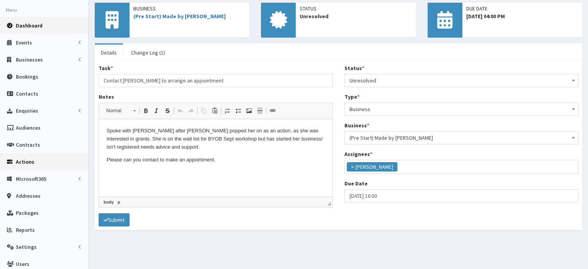
click at [29, 29] on span "Dashboard" at bounding box center [29, 25] width 27 height 7
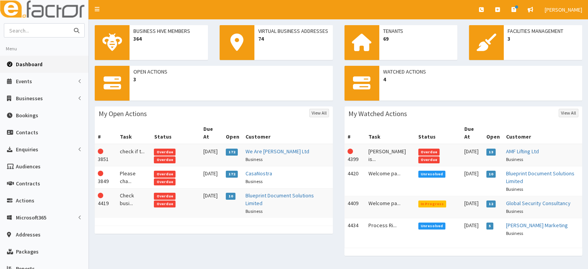
click at [28, 31] on input "text" at bounding box center [36, 31] width 65 height 14
type input "drift board"
click at [69, 24] on button "submit" at bounding box center [76, 31] width 15 height 14
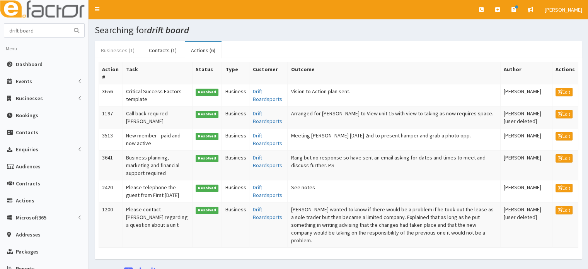
click at [103, 44] on link "Businesses (1)" at bounding box center [118, 50] width 46 height 16
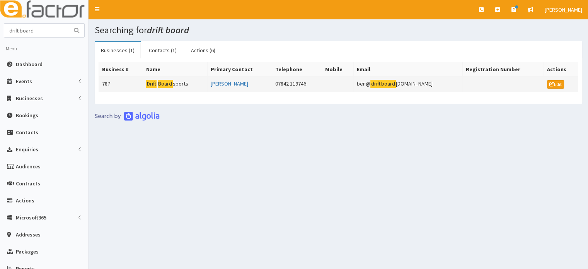
click at [176, 87] on td "Drift Board sports" at bounding box center [175, 84] width 65 height 15
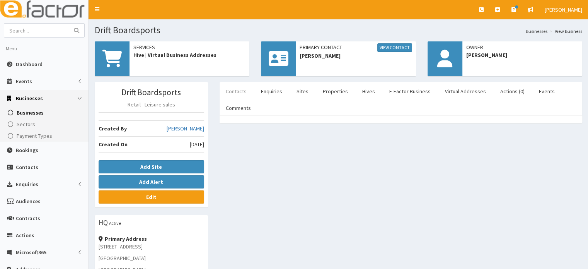
click at [241, 92] on link "Contacts" at bounding box center [236, 91] width 33 height 16
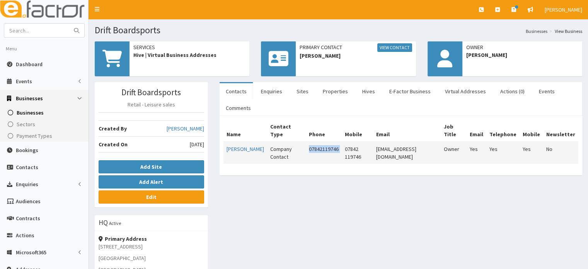
drag, startPoint x: 340, startPoint y: 140, endPoint x: 304, endPoint y: 143, distance: 36.8
click at [304, 143] on tr "Ben Burley Company Contact 07842119746 07842 119746 ben@driftboardsports.co.uk …" at bounding box center [401, 153] width 355 height 22
click at [359, 174] on div "Drift Boardsports Retail - Leisure sales Created By Julie Sweeney Created On 5t…" at bounding box center [338, 250] width 499 height 336
click at [32, 60] on link "Dashboard" at bounding box center [44, 64] width 89 height 17
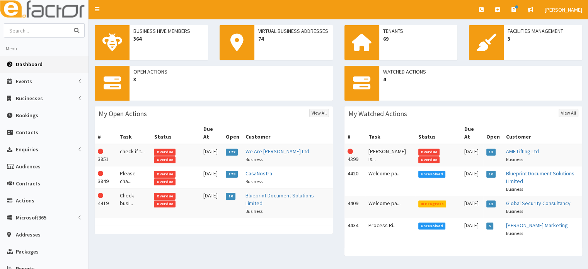
click at [46, 31] on input "text" at bounding box center [36, 31] width 65 height 14
click at [34, 35] on input "text" at bounding box center [36, 31] width 65 height 14
type input "[PERSON_NAME]"
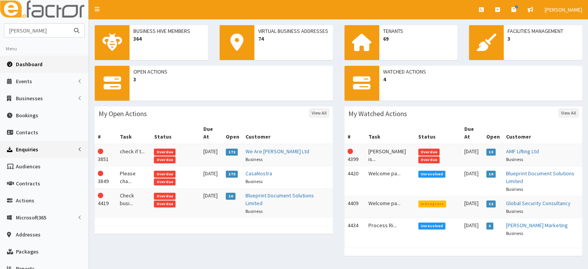
click at [69, 24] on button "submit" at bounding box center [76, 31] width 15 height 14
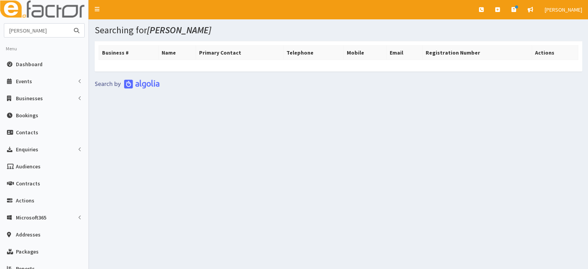
drag, startPoint x: 46, startPoint y: 33, endPoint x: -50, endPoint y: 39, distance: 96.9
click at [0, 39] on html "E Toggle navigation Quick Create Create Business Create Booking" at bounding box center [294, 172] width 588 height 344
click at [69, 24] on button "submit" at bounding box center [76, 31] width 15 height 14
